Goal: Transaction & Acquisition: Purchase product/service

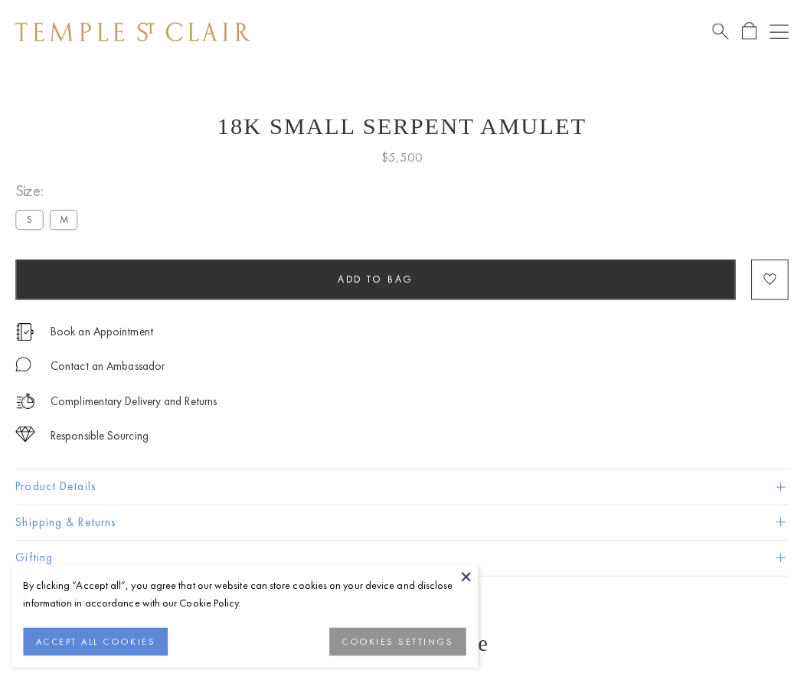
scroll to position [33, 0]
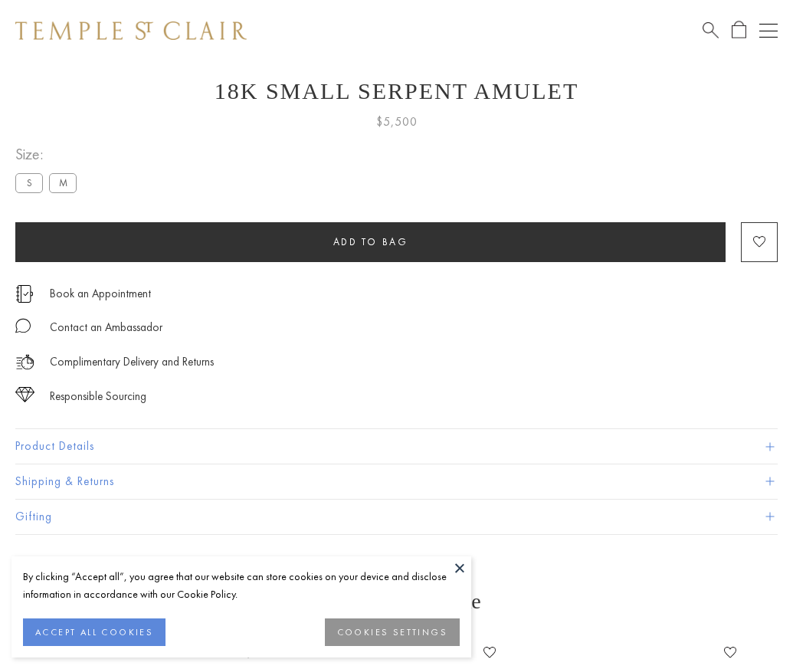
click at [370, 241] on span "Add to bag" at bounding box center [370, 241] width 75 height 13
